Goal: Transaction & Acquisition: Purchase product/service

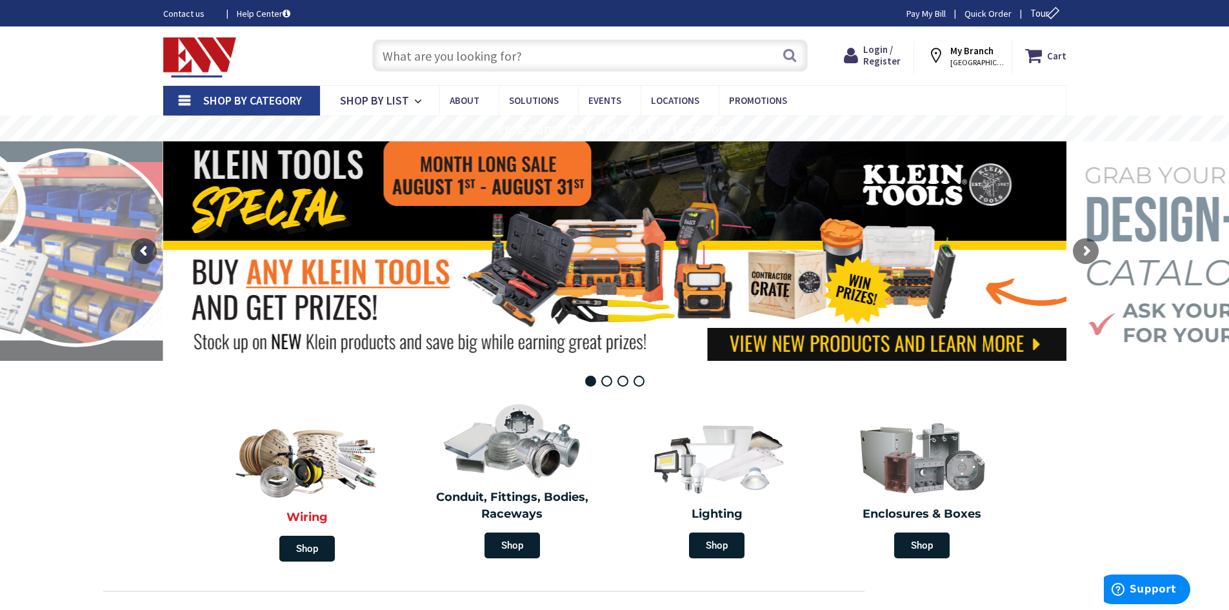
click at [310, 466] on img at bounding box center [307, 458] width 154 height 90
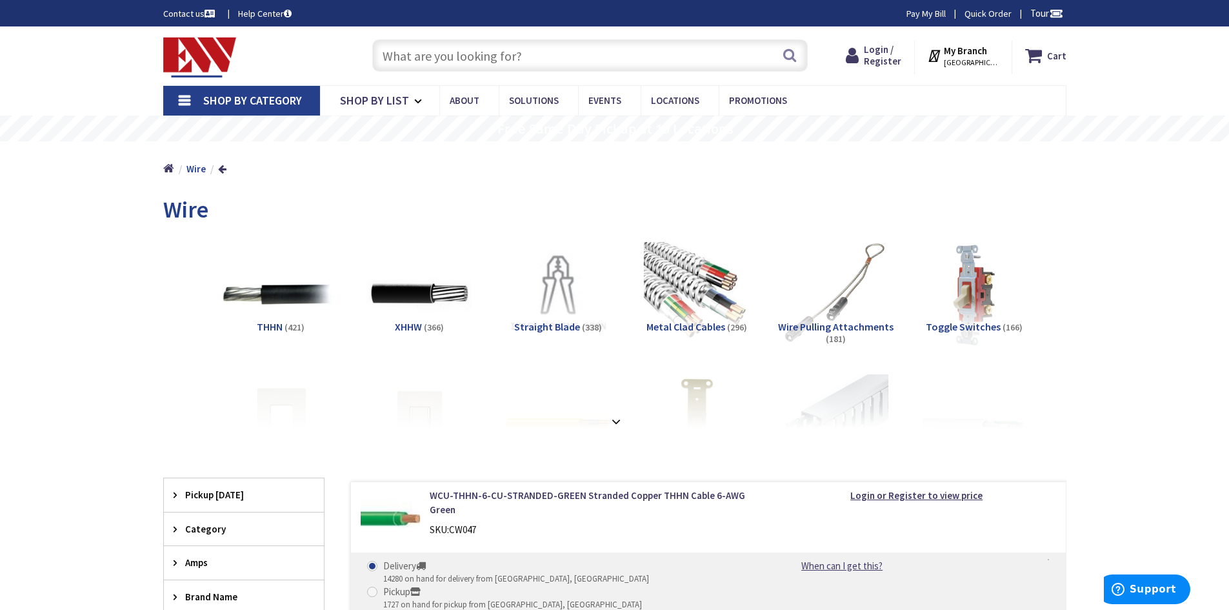
click at [294, 295] on img at bounding box center [280, 294] width 117 height 117
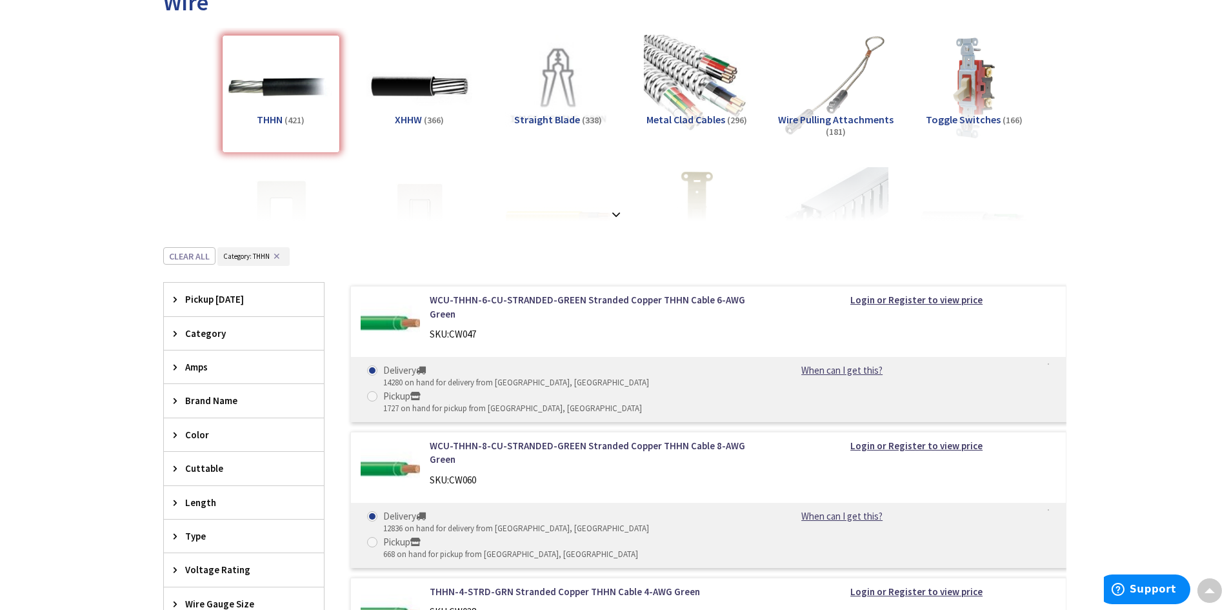
scroll to position [196, 0]
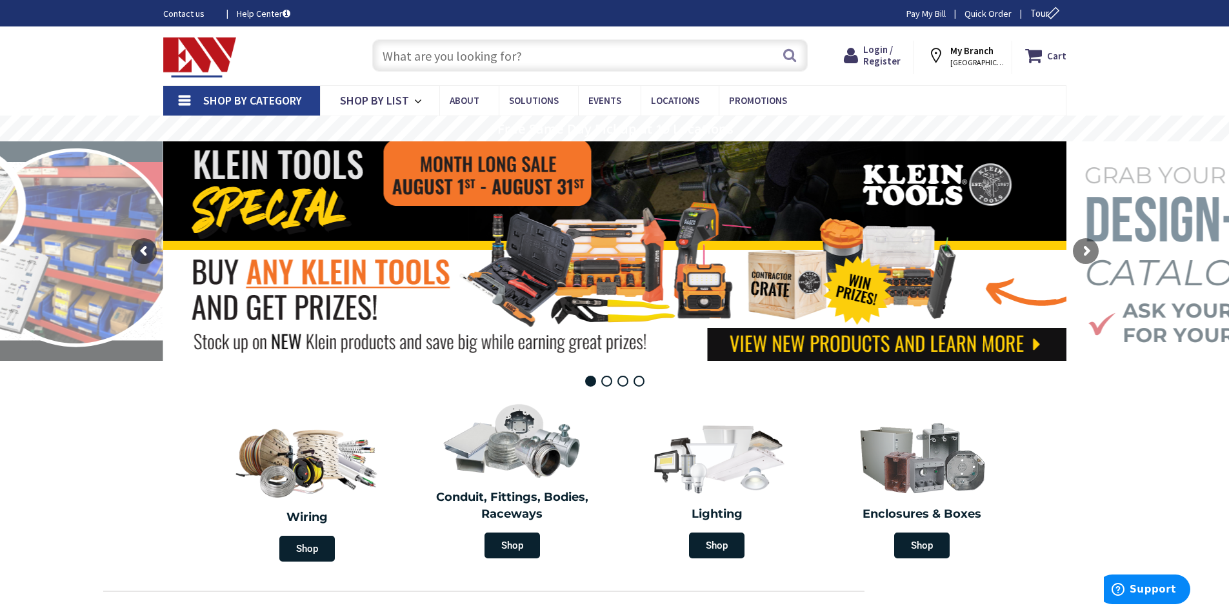
click at [957, 54] on strong "My Branch" at bounding box center [972, 51] width 43 height 12
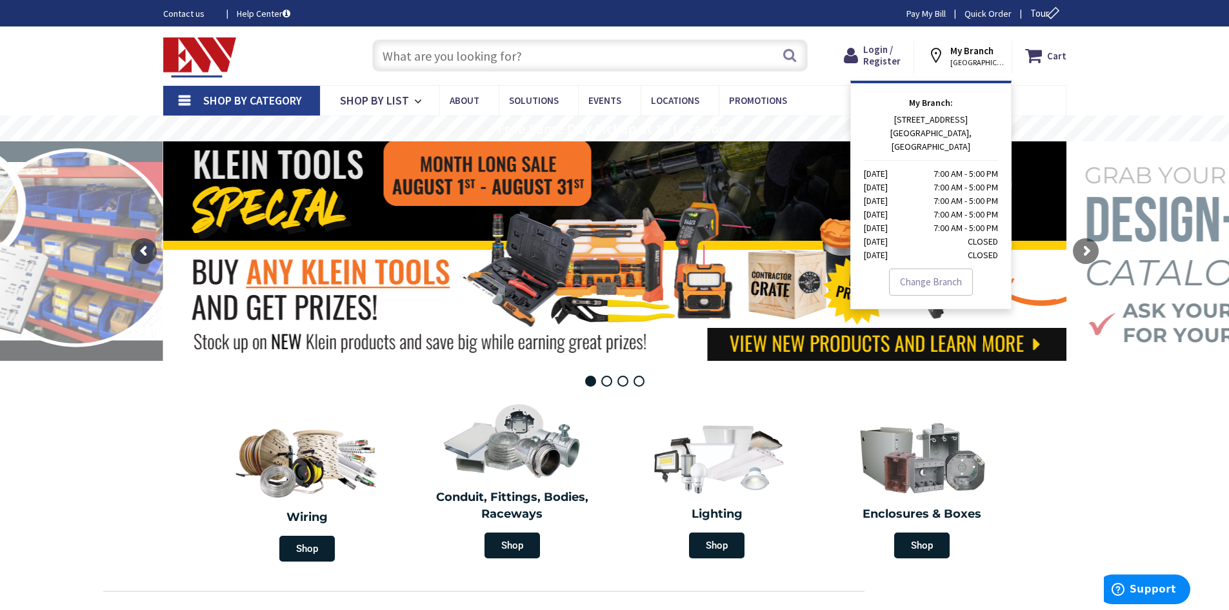
click at [957, 54] on strong "My Branch" at bounding box center [972, 51] width 43 height 12
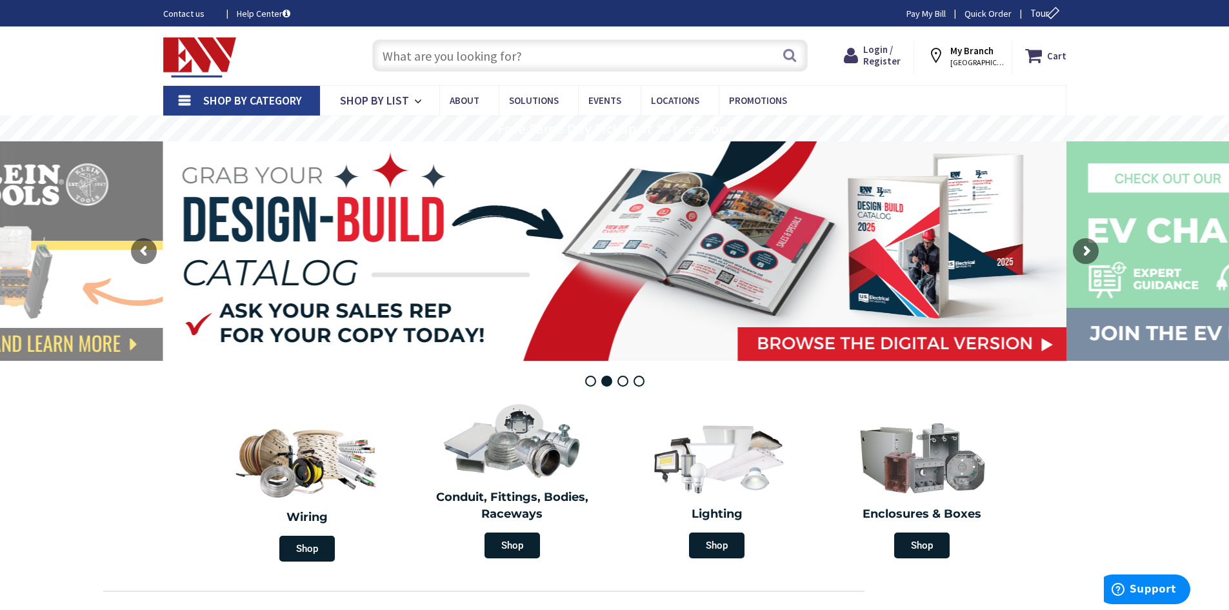
click at [975, 63] on span "[GEOGRAPHIC_DATA], [GEOGRAPHIC_DATA]" at bounding box center [978, 62] width 55 height 10
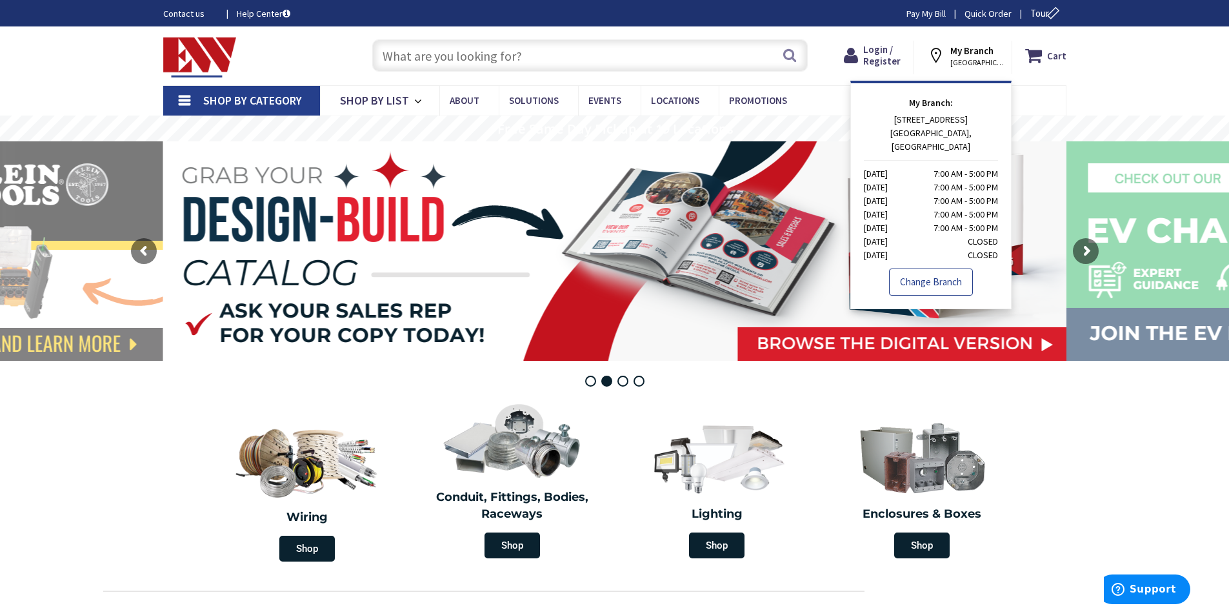
click at [919, 269] on link "Change Branch" at bounding box center [931, 281] width 84 height 27
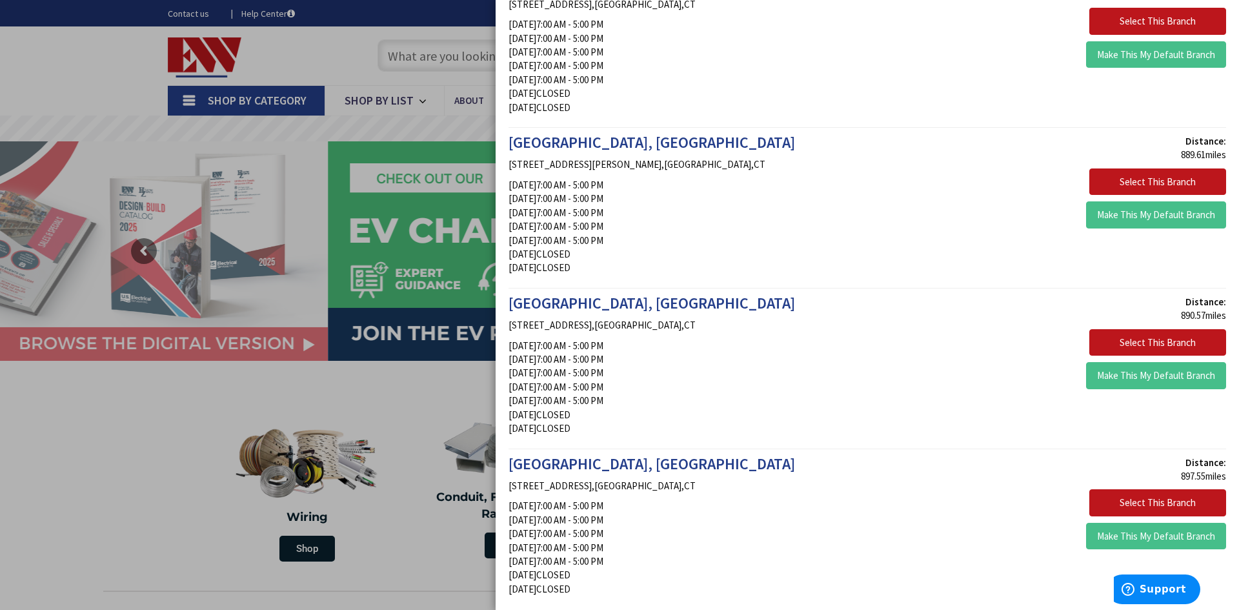
scroll to position [2716, 0]
